Goal: Task Accomplishment & Management: Complete application form

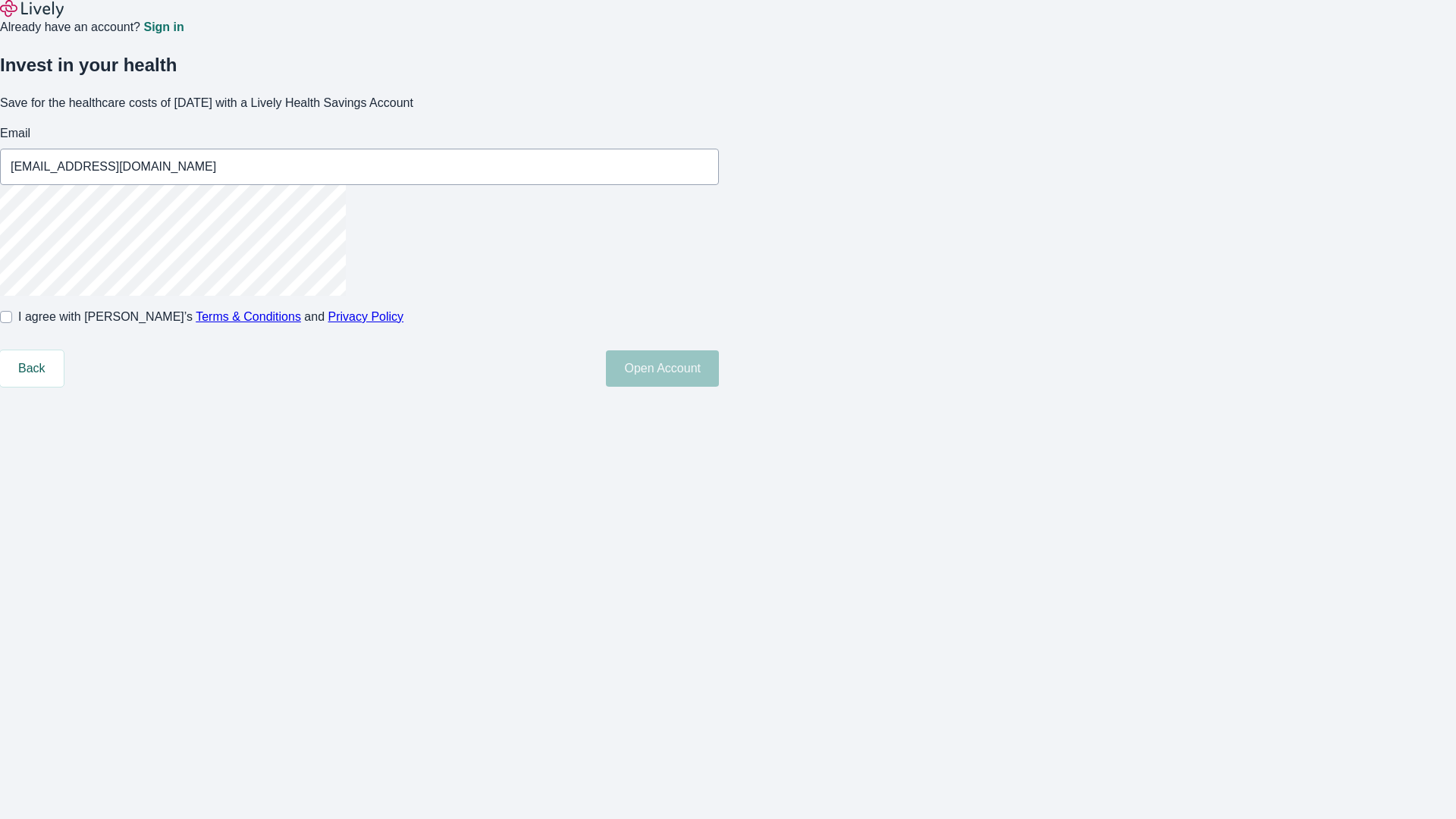
click at [12, 323] on input "I agree with Lively’s Terms & Conditions and Privacy Policy" at bounding box center [6, 316] width 12 height 12
checkbox input "true"
click at [719, 387] on button "Open Account" at bounding box center [662, 369] width 113 height 37
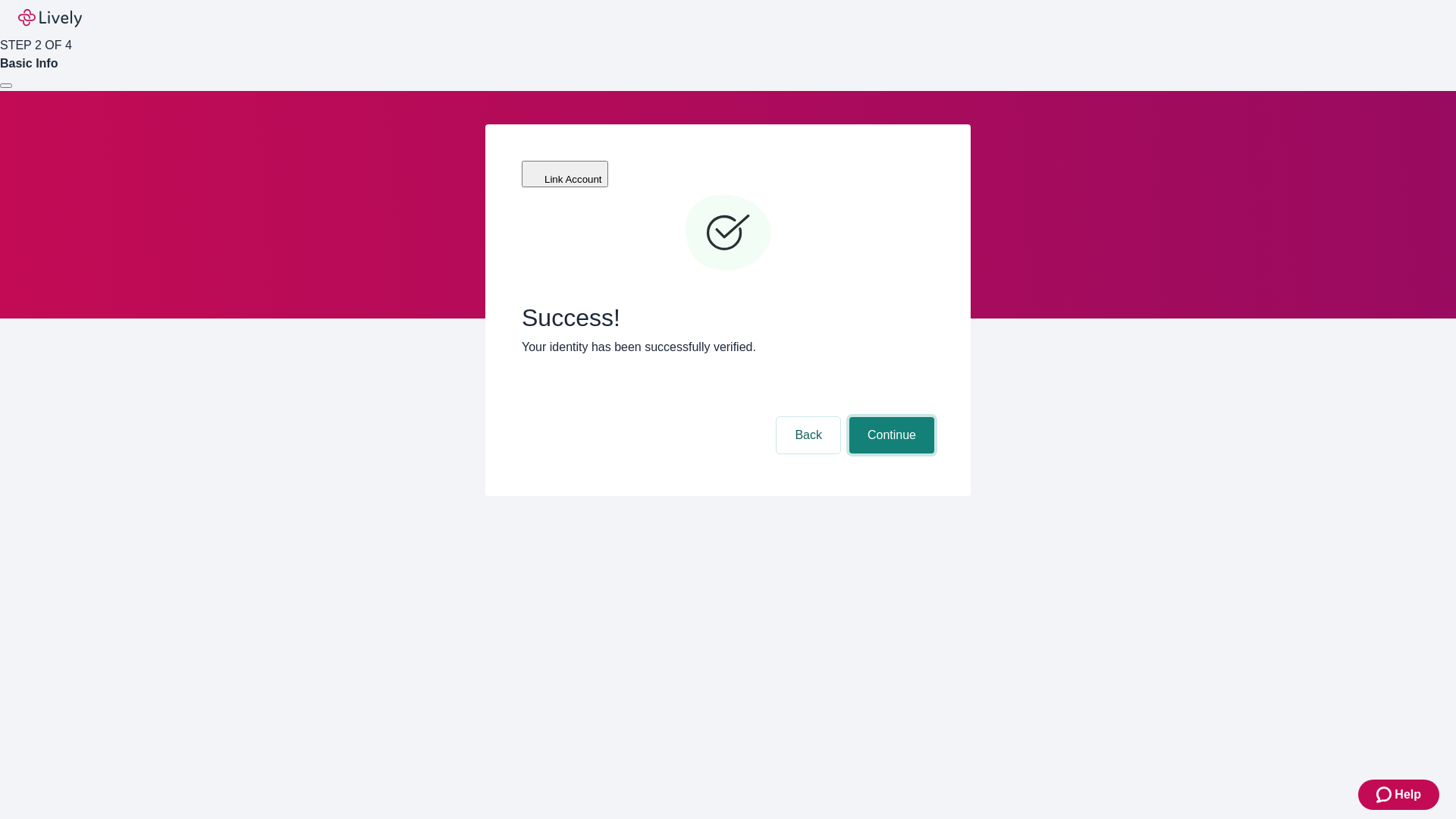
click at [889, 417] on button "Continue" at bounding box center [891, 436] width 85 height 37
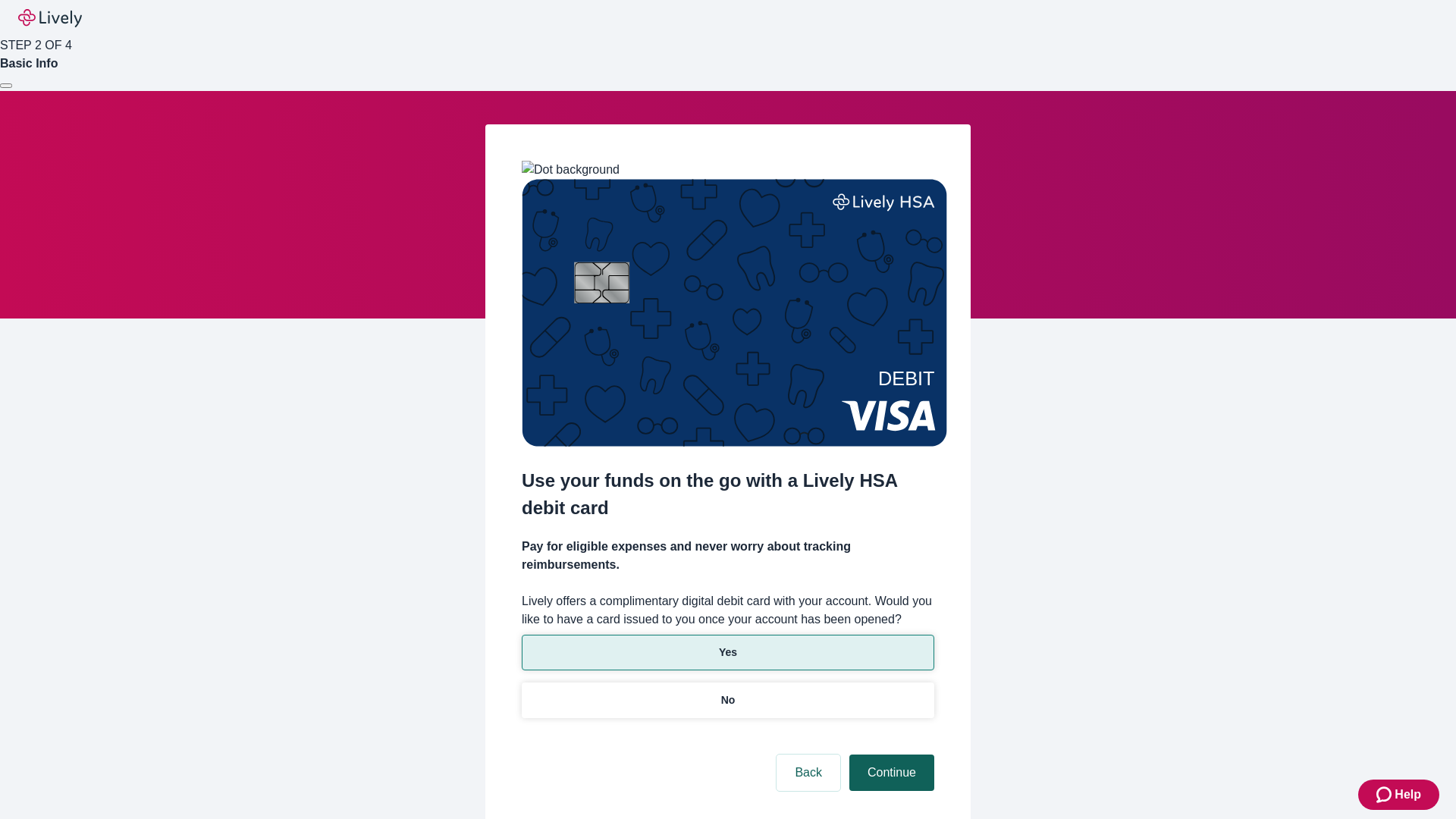
click at [727, 645] on p "Yes" at bounding box center [728, 652] width 18 height 16
click at [889, 755] on button "Continue" at bounding box center [891, 773] width 85 height 37
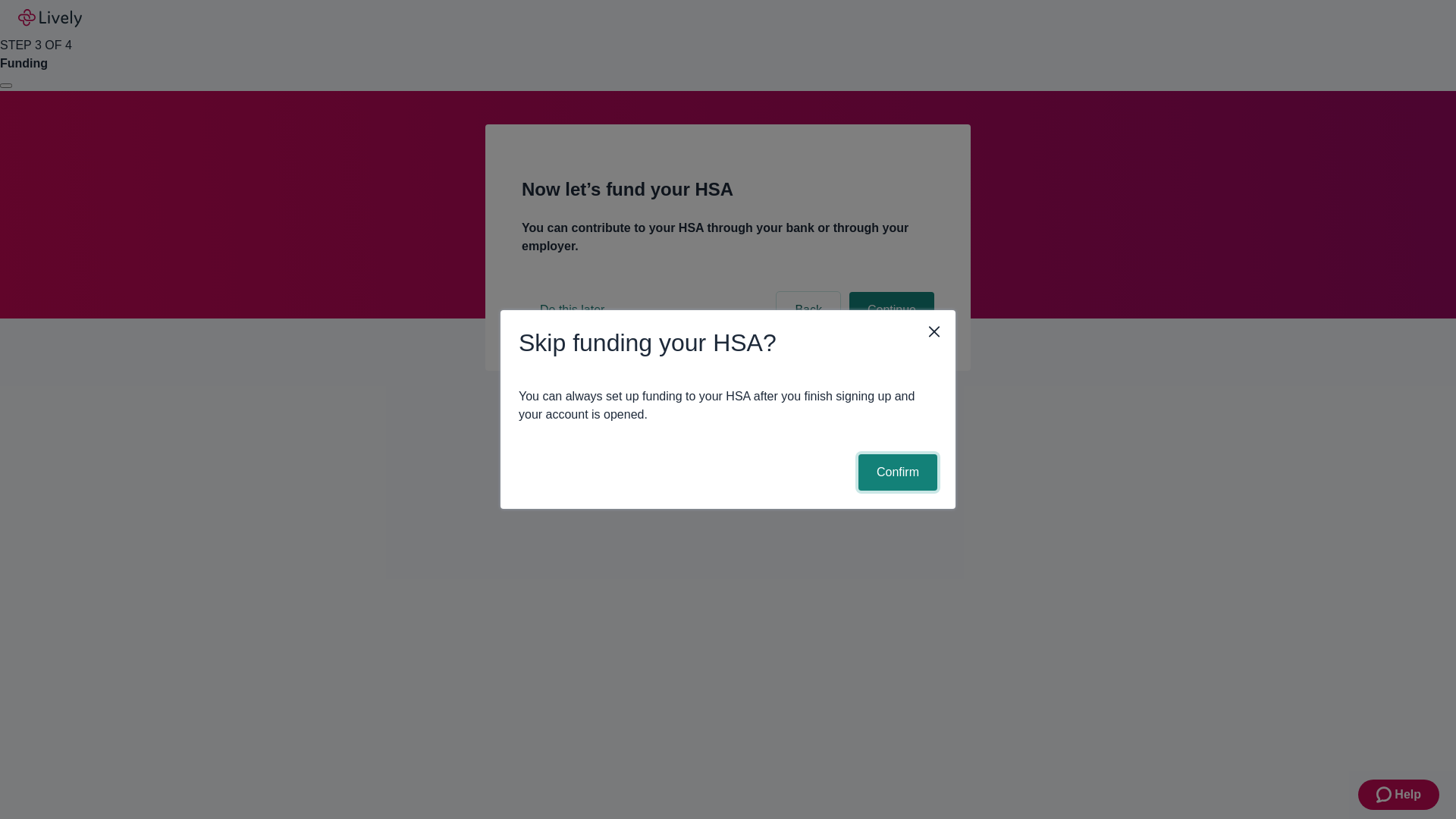
click at [896, 472] on button "Confirm" at bounding box center [898, 472] width 79 height 37
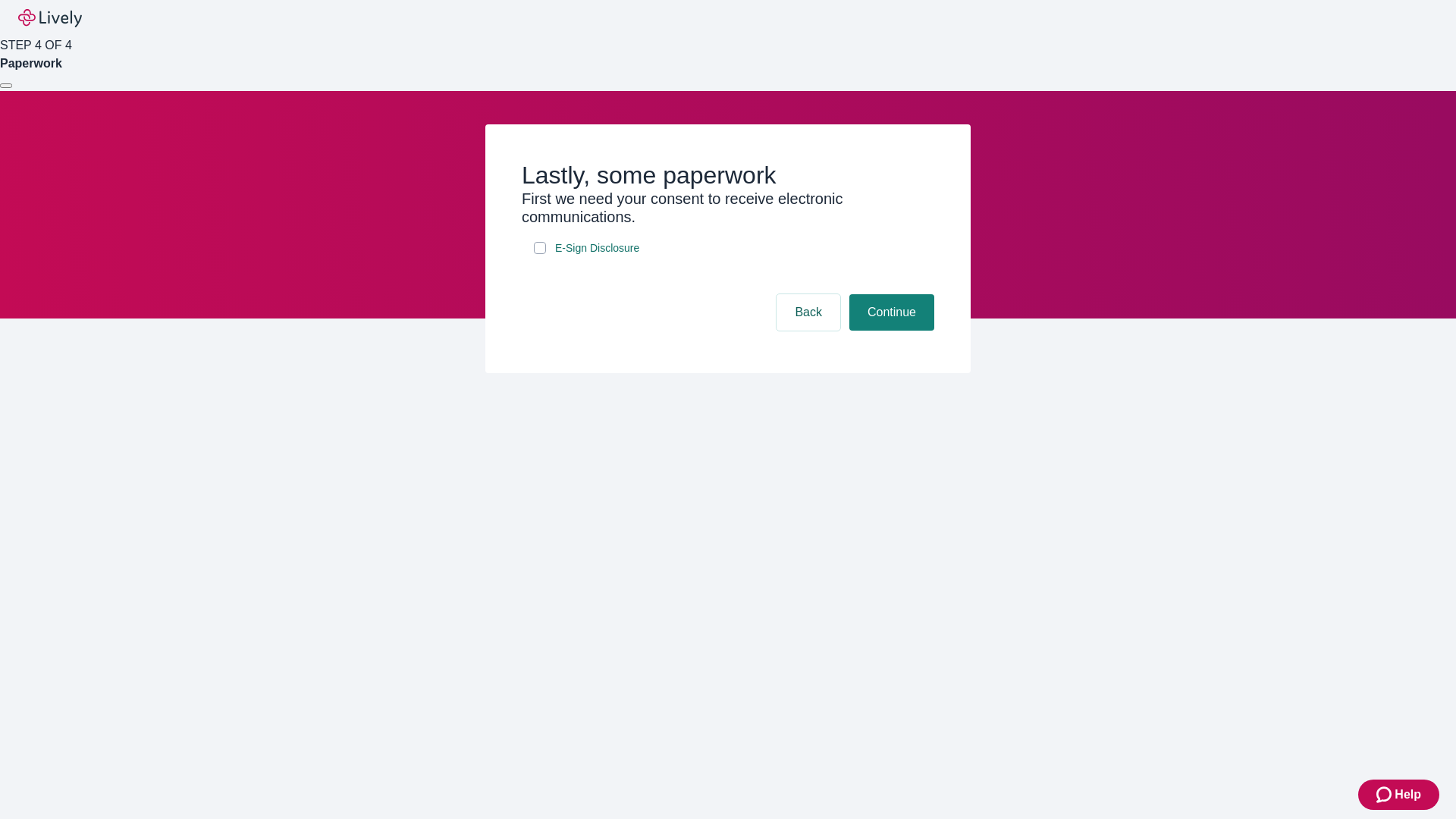
click at [540, 254] on input "E-Sign Disclosure" at bounding box center [539, 248] width 12 height 12
checkbox input "true"
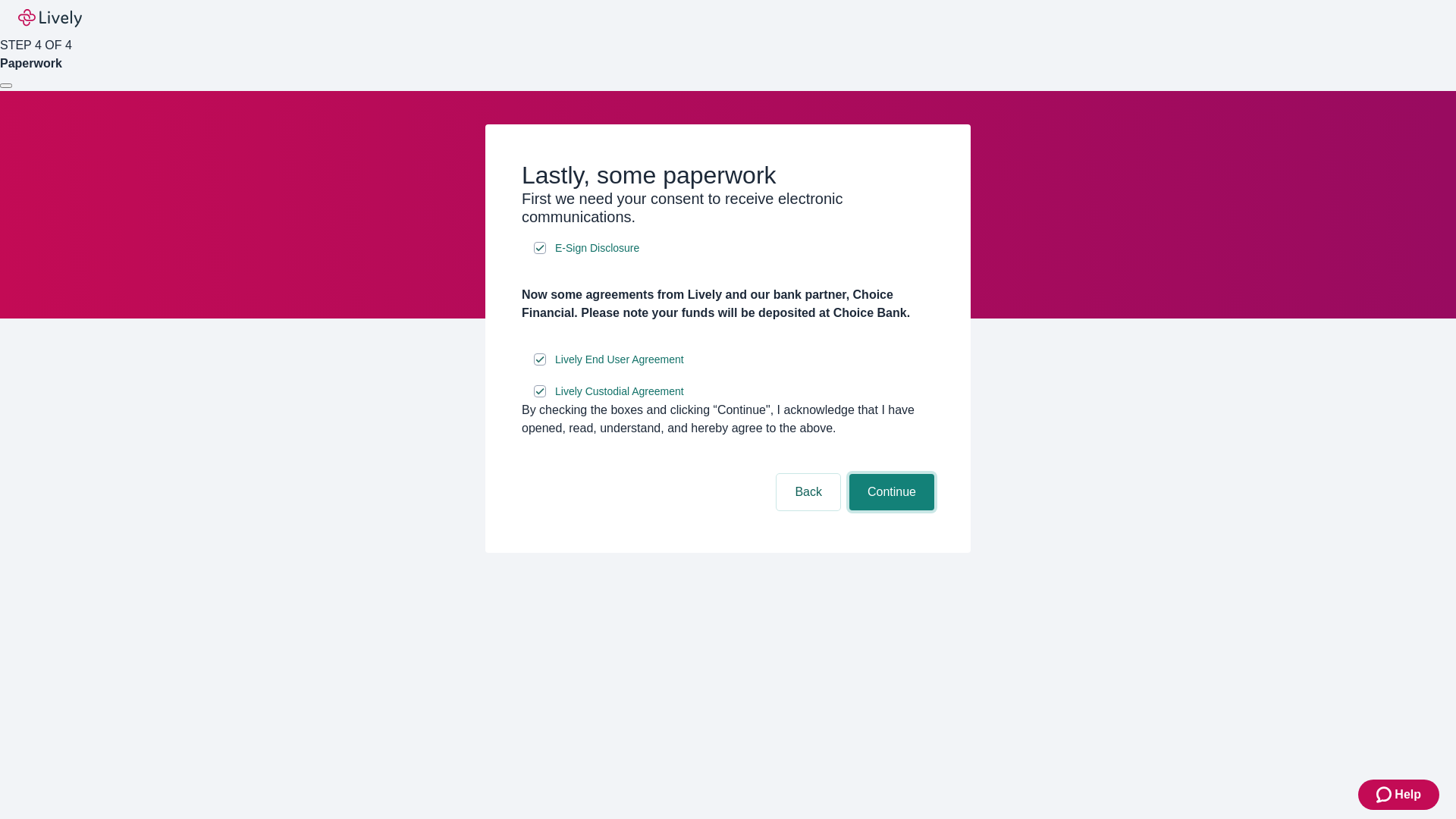
click at [889, 511] on button "Continue" at bounding box center [891, 493] width 85 height 37
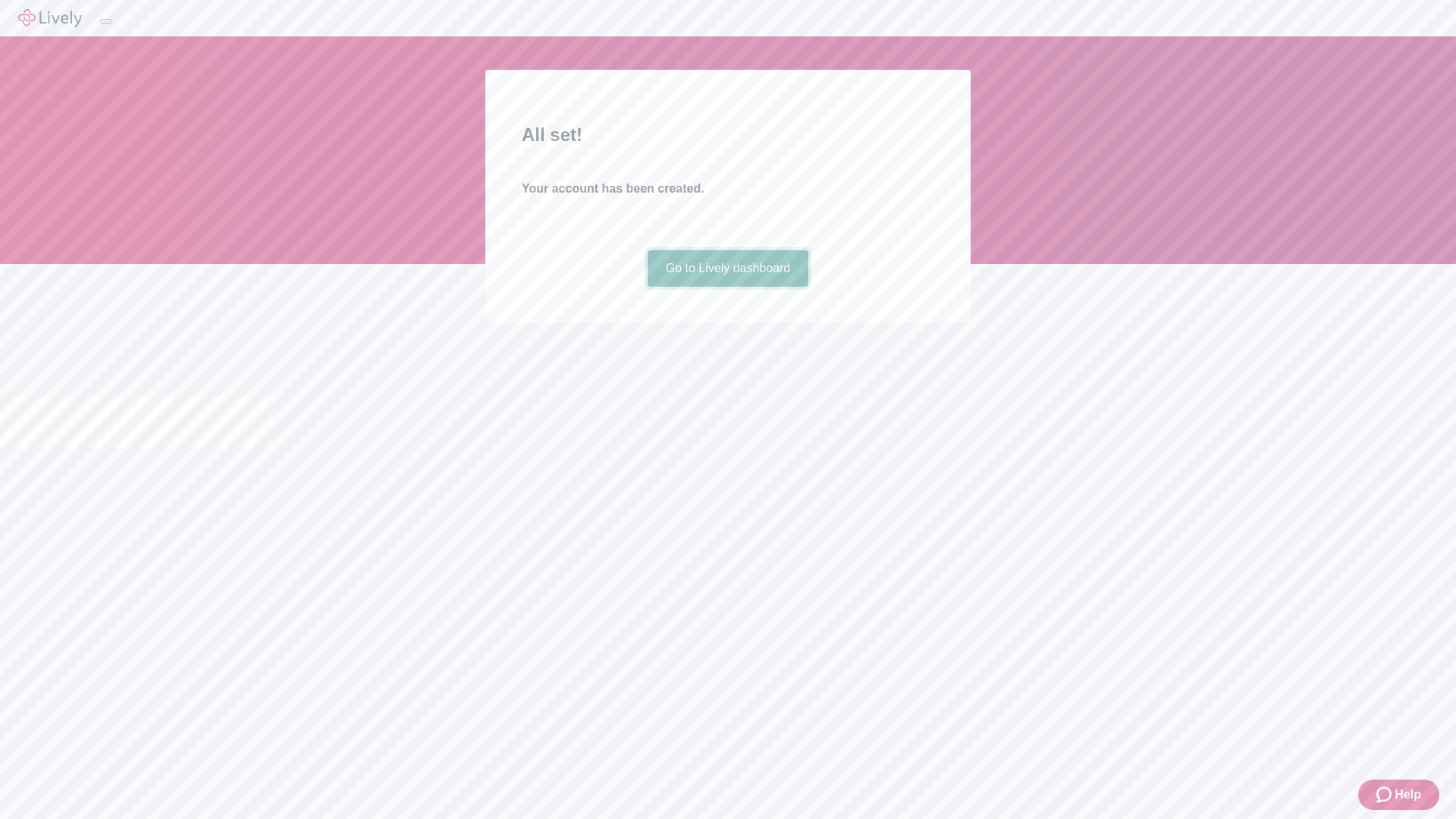
click at [727, 287] on link "Go to Lively dashboard" at bounding box center [728, 269] width 161 height 37
